Goal: Task Accomplishment & Management: Use online tool/utility

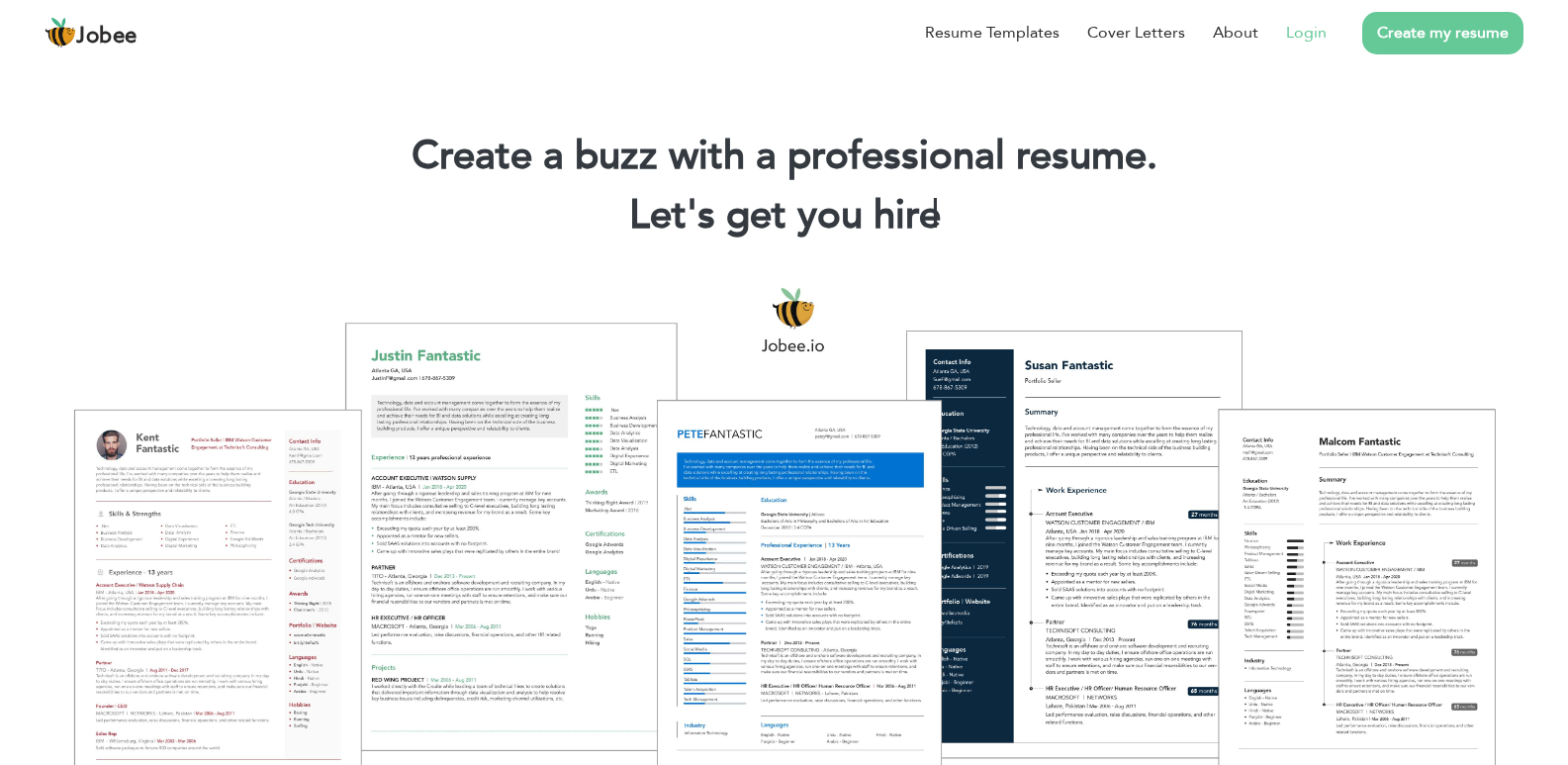
click at [1294, 22] on link "Login" at bounding box center [1306, 33] width 41 height 24
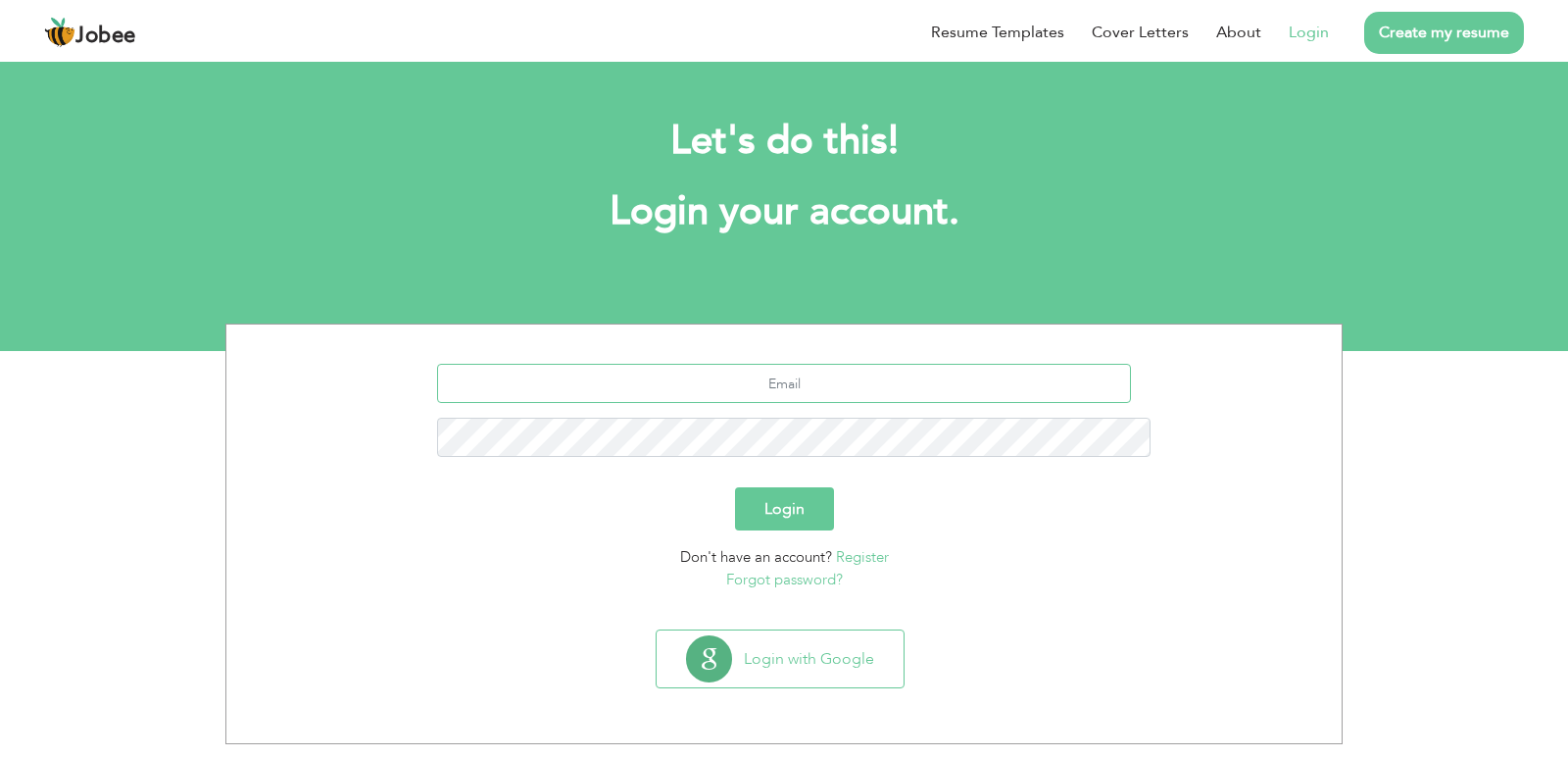
click at [860, 364] on input "text" at bounding box center [784, 383] width 695 height 39
type input "daniyaldevsinn@gmail.com"
click at [735, 487] on button "Login" at bounding box center [784, 509] width 99 height 43
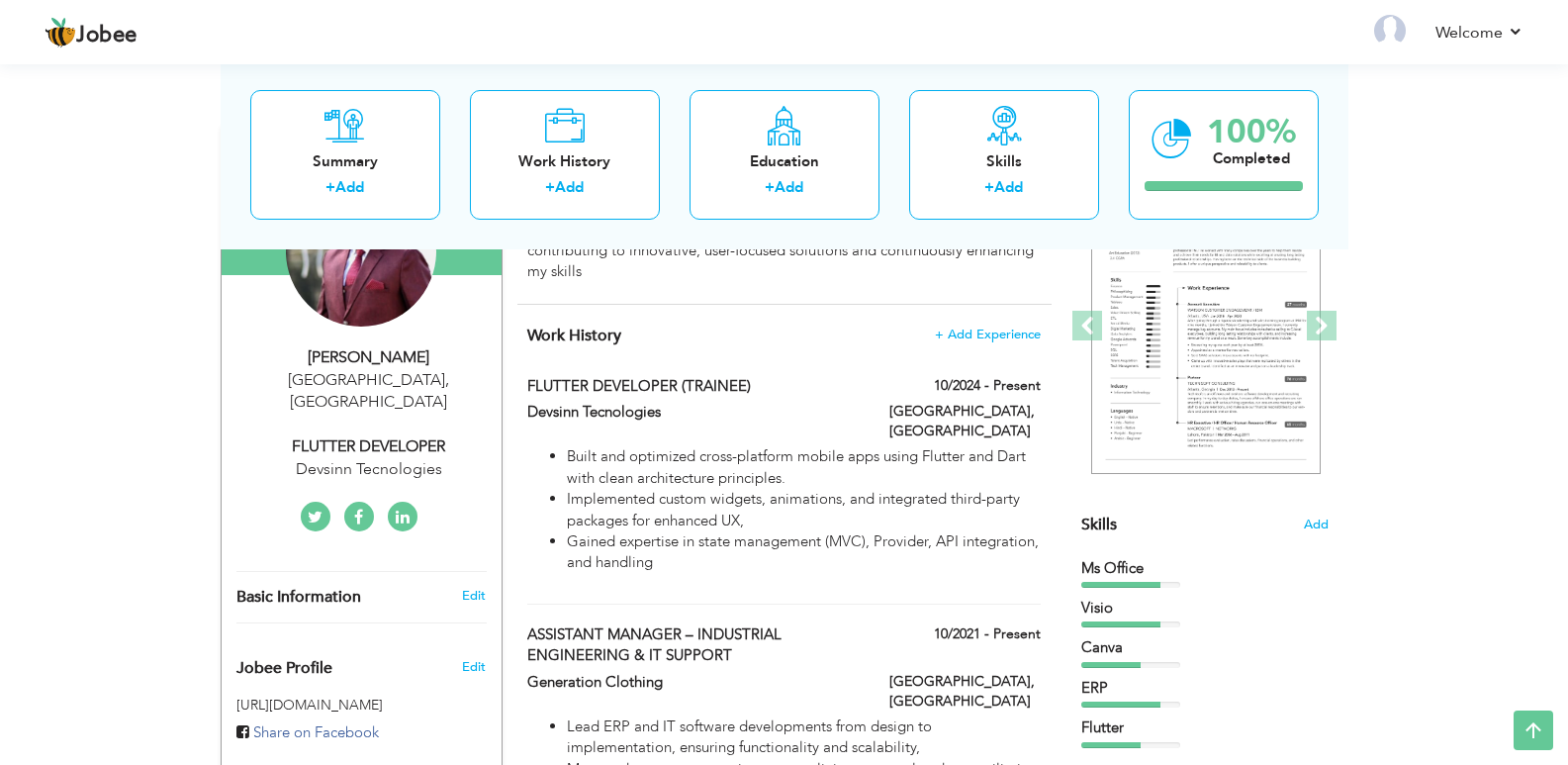
scroll to position [296, 0]
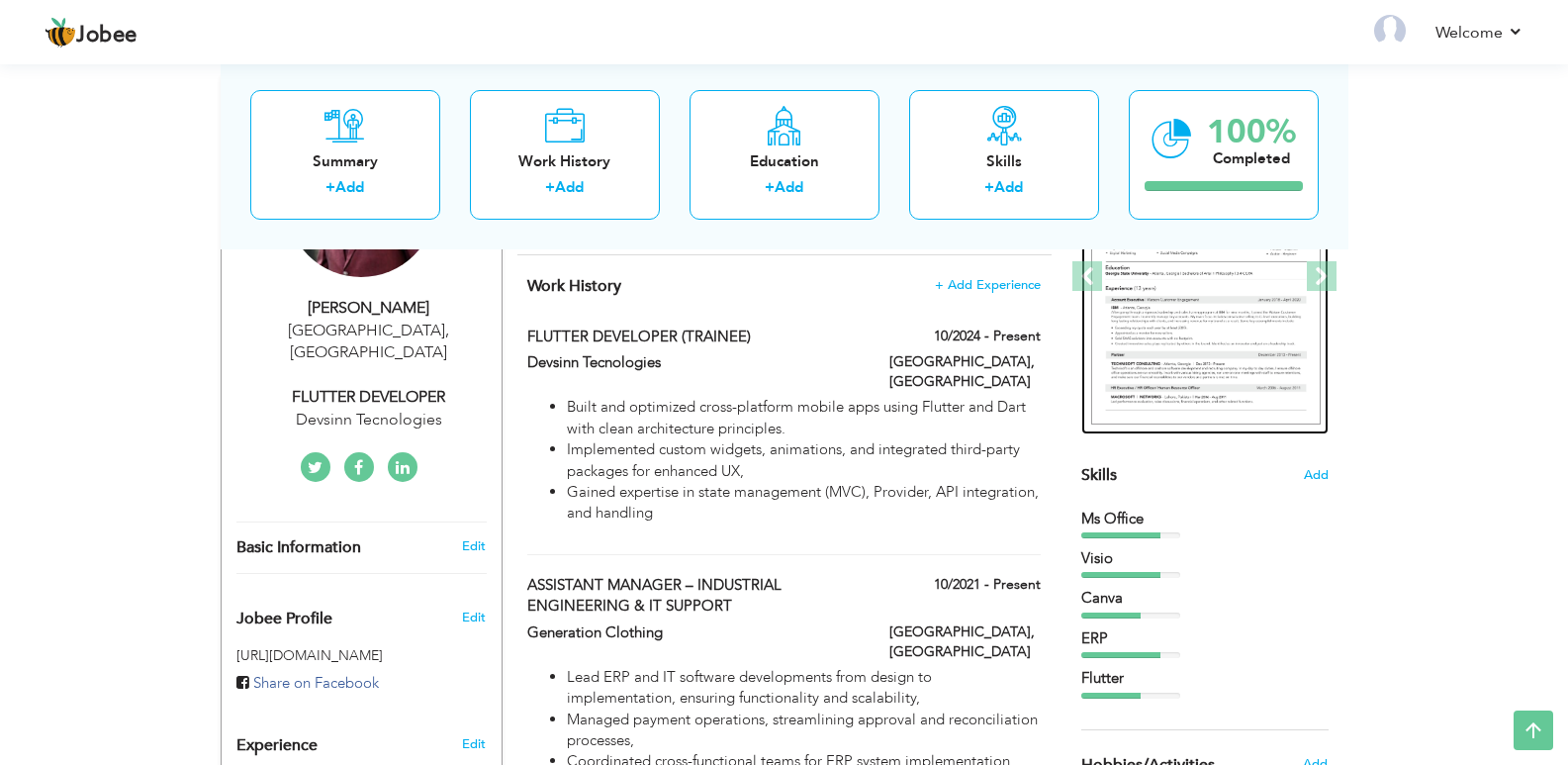
click at [1223, 304] on img at bounding box center [1206, 277] width 230 height 296
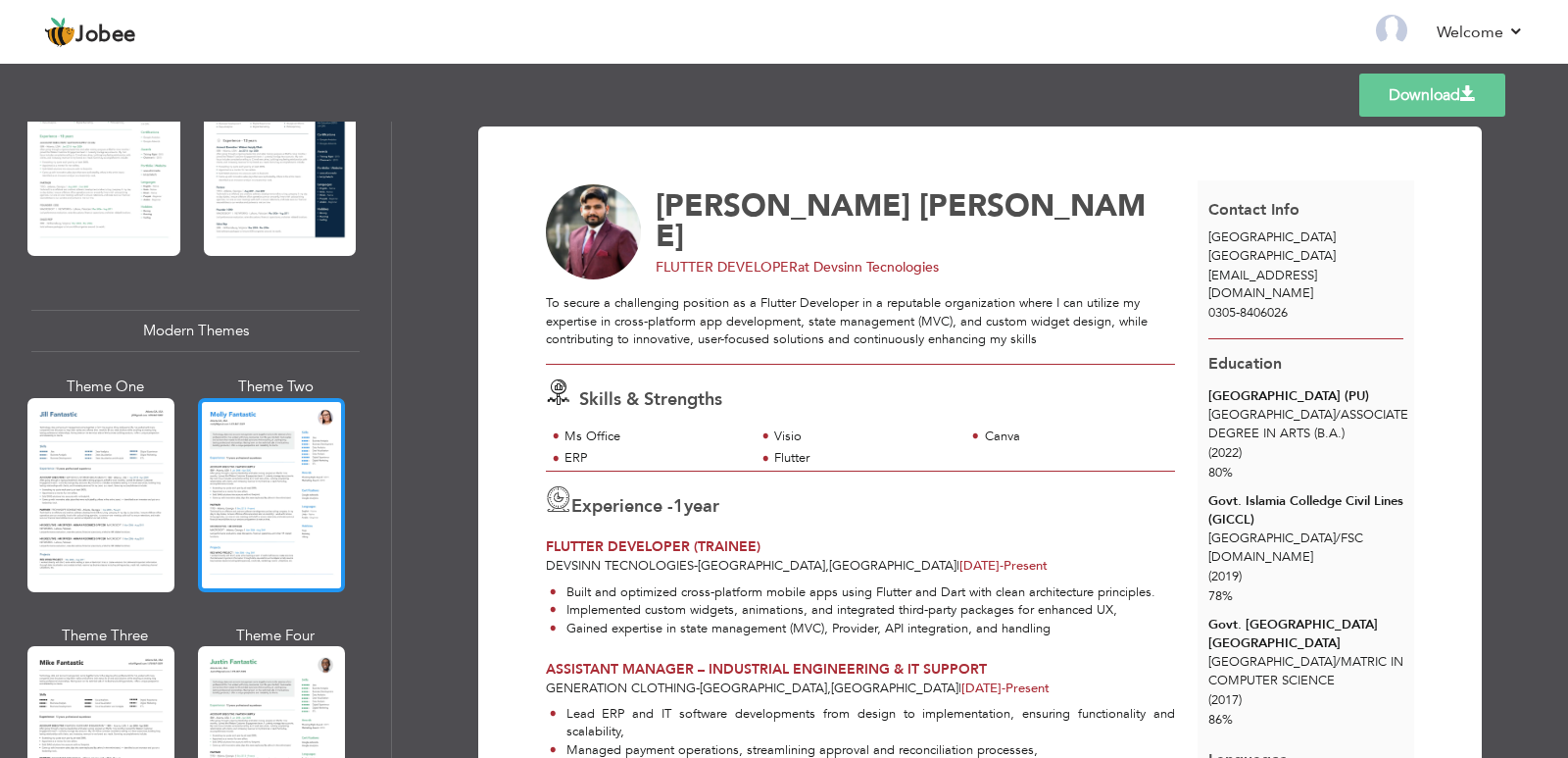
scroll to position [784, 0]
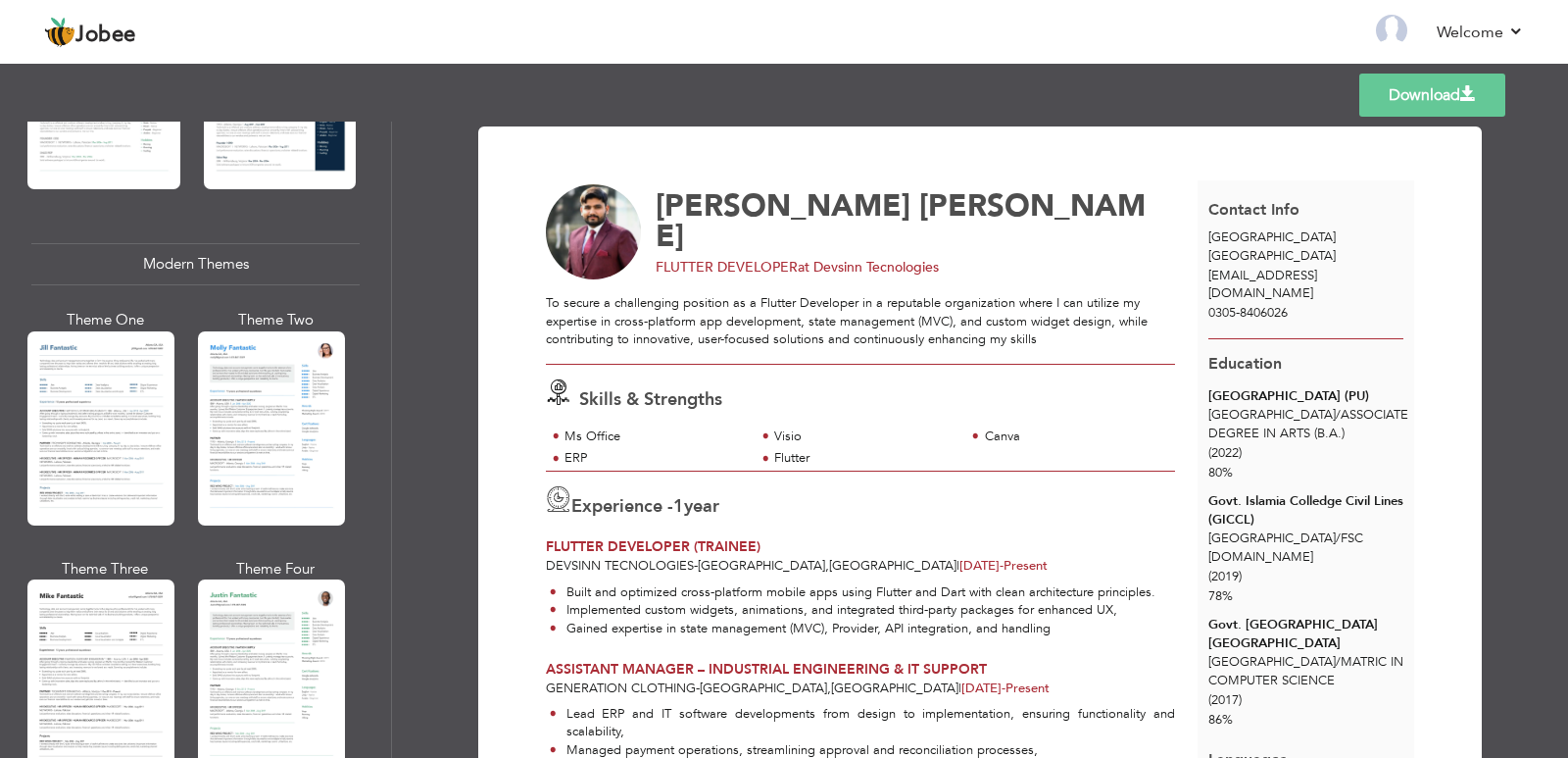
click at [282, 584] on div at bounding box center [271, 676] width 147 height 194
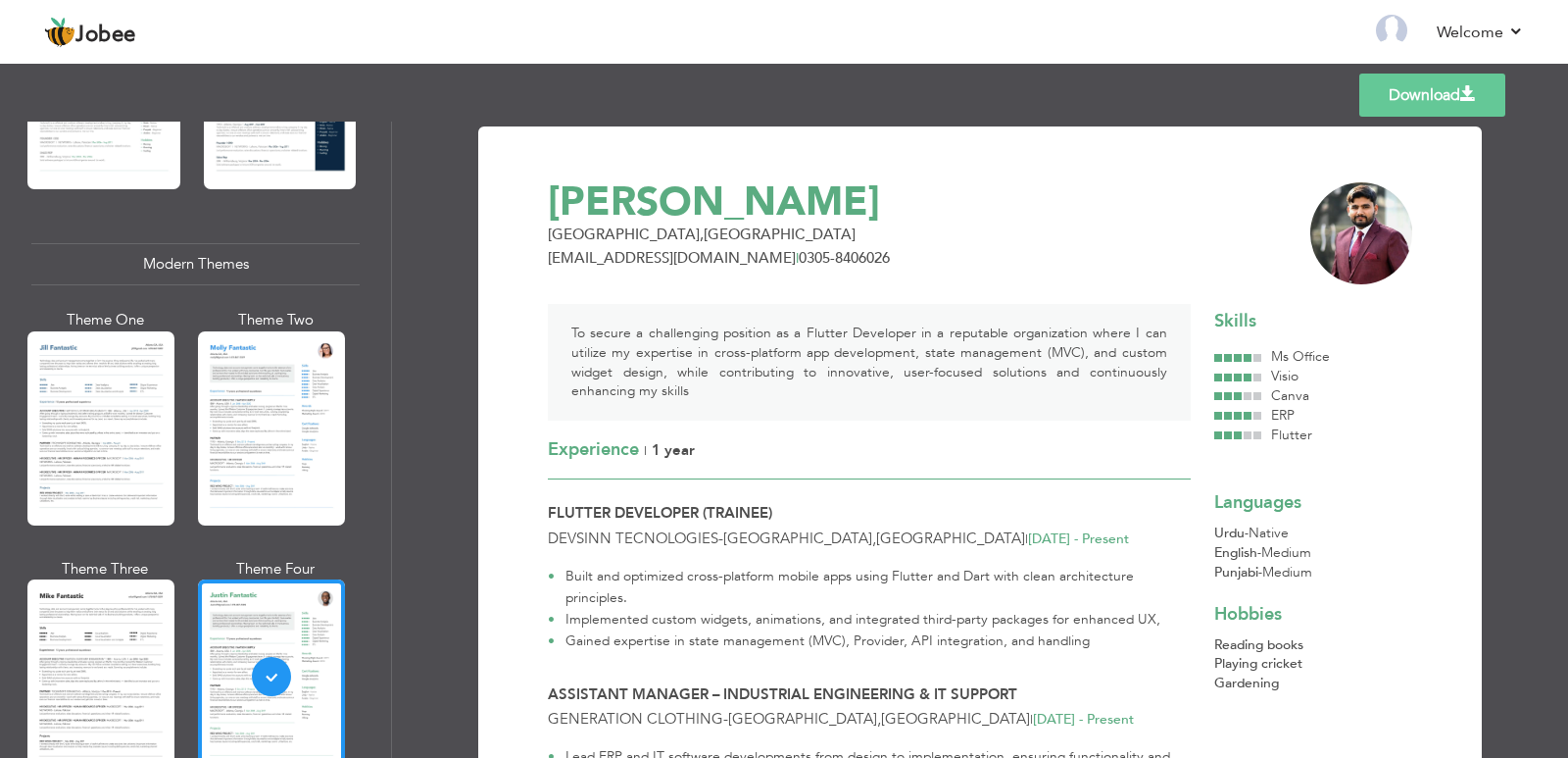
click at [1425, 88] on link "Download" at bounding box center [1432, 96] width 146 height 43
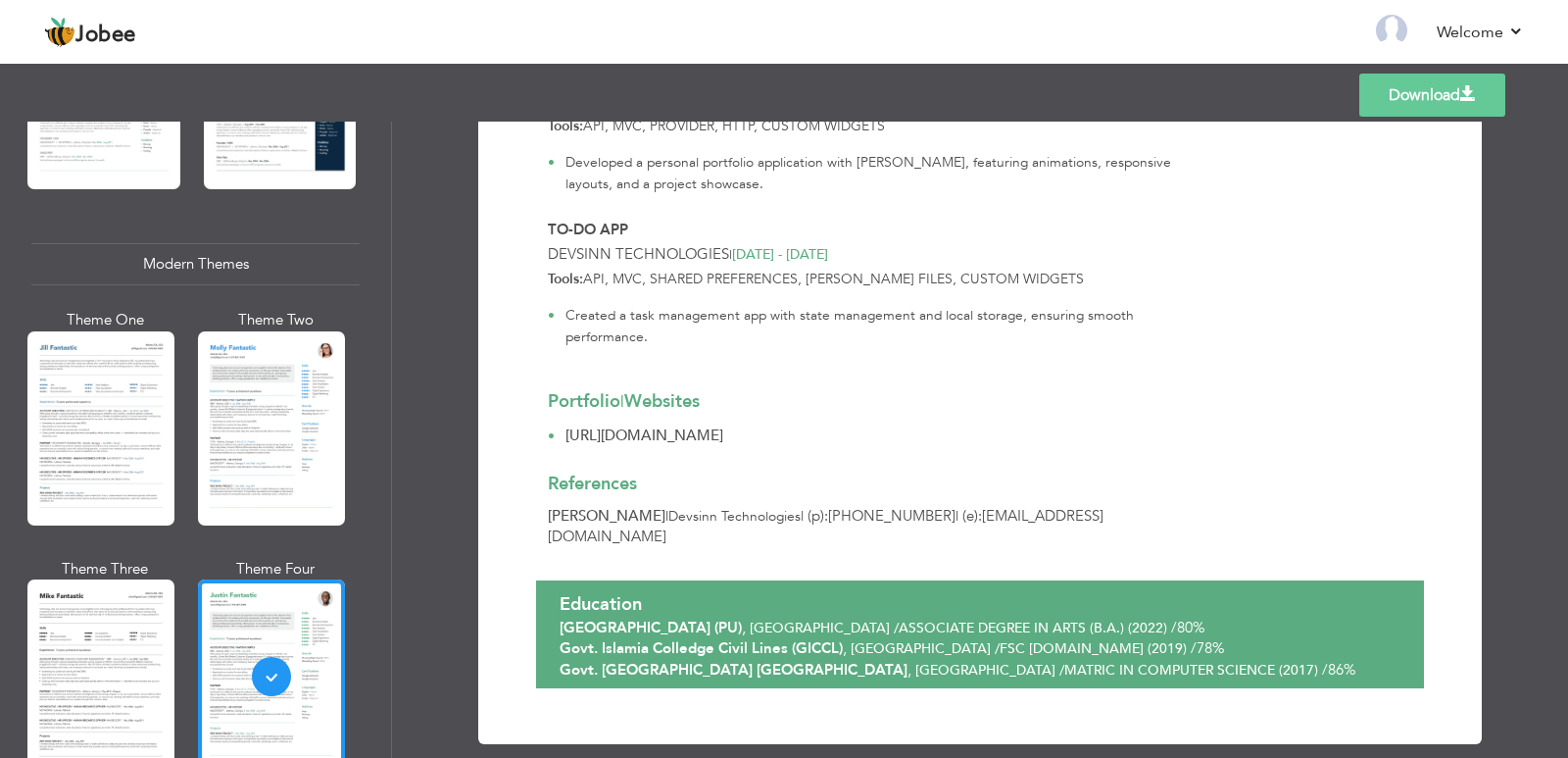
scroll to position [1192, 0]
